Goal: Task Accomplishment & Management: Use online tool/utility

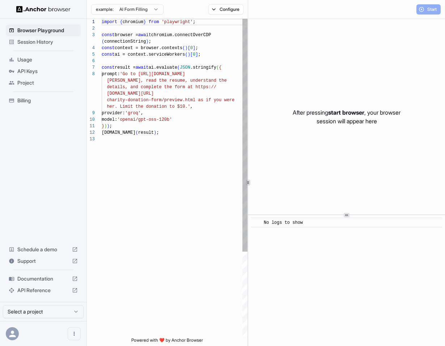
scroll to position [46, 0]
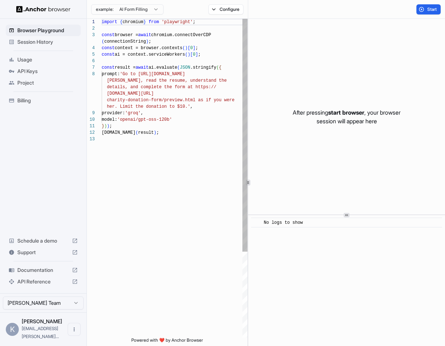
scroll to position [46, 0]
click at [55, 41] on span "Session History" at bounding box center [47, 41] width 60 height 7
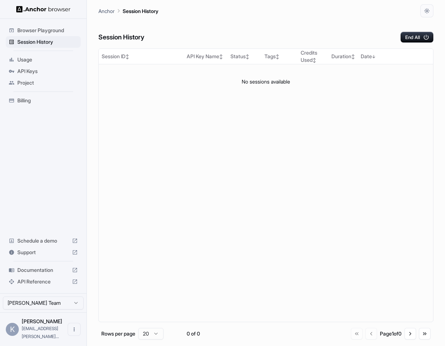
click at [61, 27] on span "Browser Playground" at bounding box center [47, 30] width 60 height 7
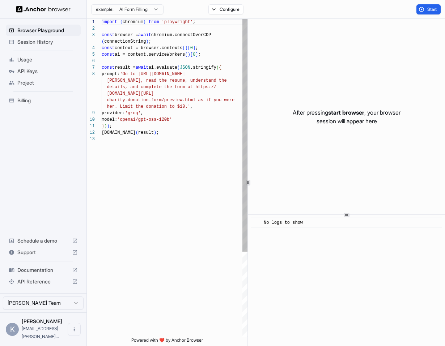
scroll to position [46, 0]
type textarea "**********"
click at [163, 116] on div "import { chromium } from 'playwright' ; const browser = await chromium.connectO…" at bounding box center [175, 237] width 146 height 436
